Goal: Navigation & Orientation: Find specific page/section

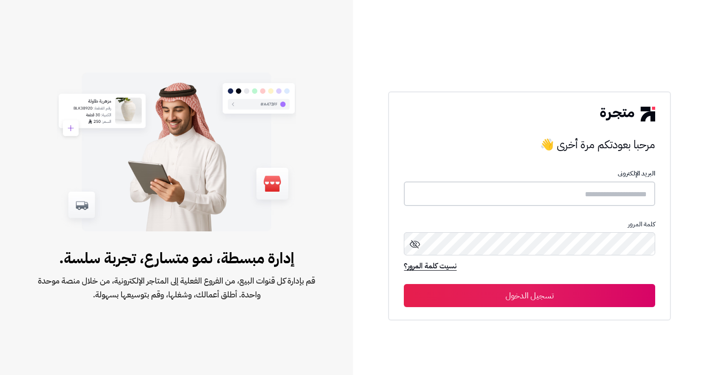
type input "*********"
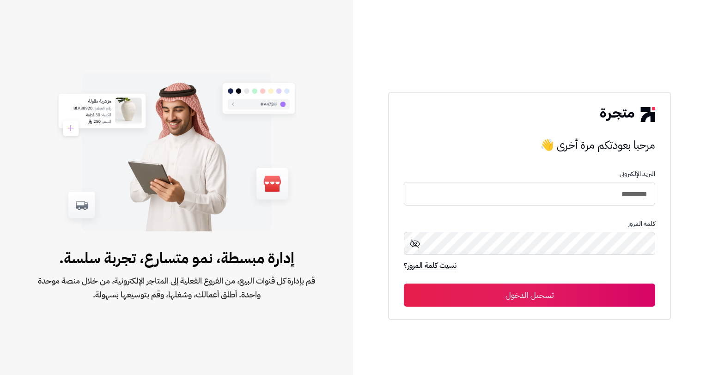
click at [589, 301] on button "تسجيل الدخول" at bounding box center [529, 295] width 251 height 23
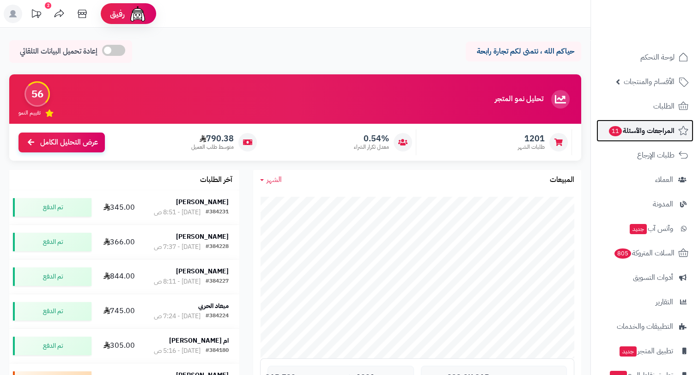
click at [659, 132] on span "المراجعات والأسئلة 11" at bounding box center [641, 130] width 66 height 13
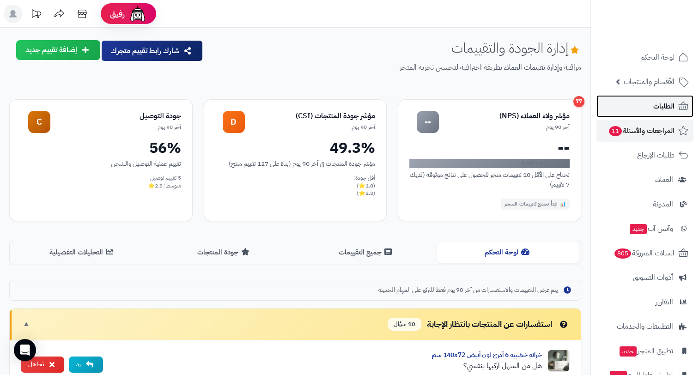
click at [638, 109] on link "الطلبات" at bounding box center [644, 106] width 97 height 22
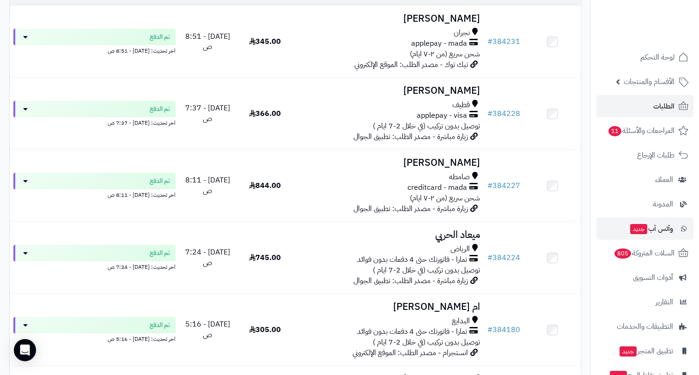
scroll to position [139, 0]
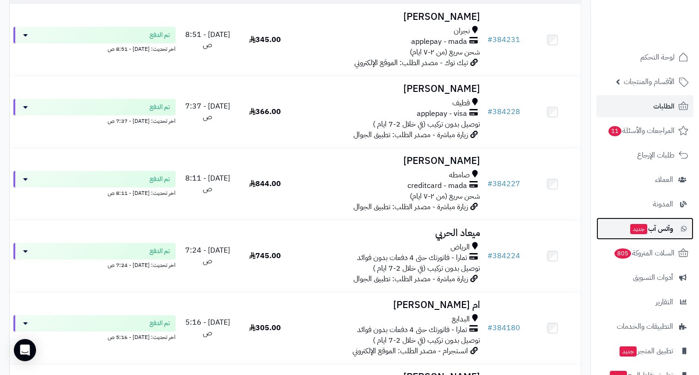
click at [662, 230] on span "وآتس آب جديد" at bounding box center [651, 228] width 44 height 13
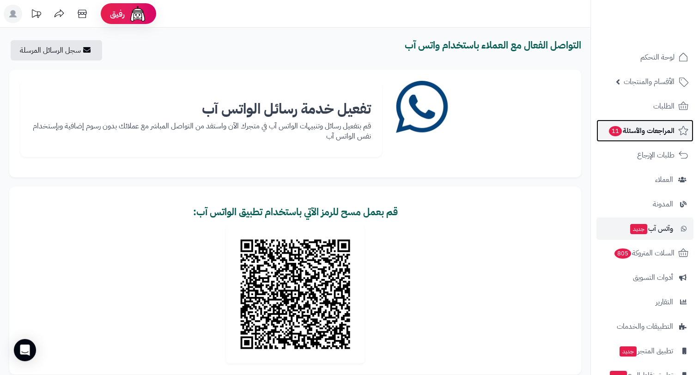
click at [653, 120] on link "المراجعات والأسئلة 11" at bounding box center [644, 131] width 97 height 22
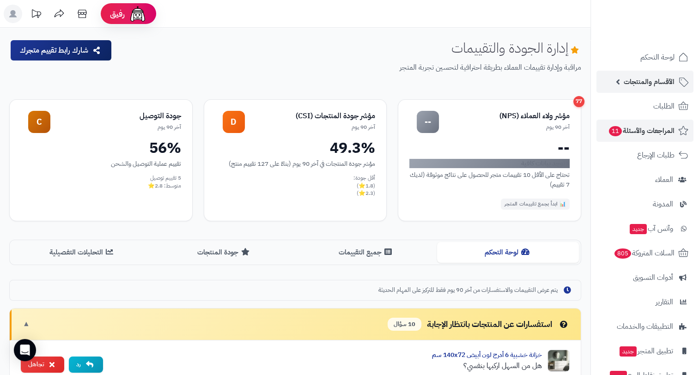
click at [648, 89] on link "الأقسام والمنتجات" at bounding box center [644, 82] width 97 height 22
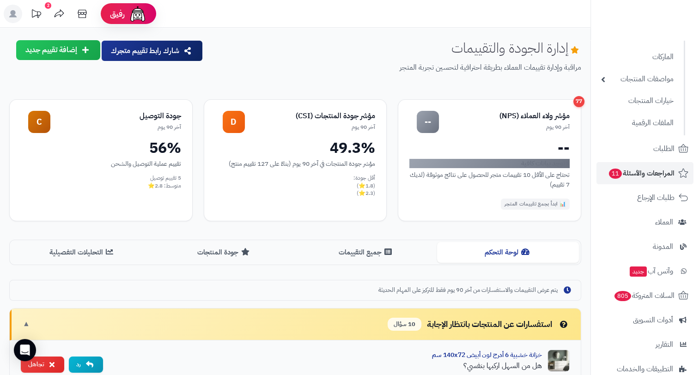
scroll to position [112, 0]
